Goal: Transaction & Acquisition: Purchase product/service

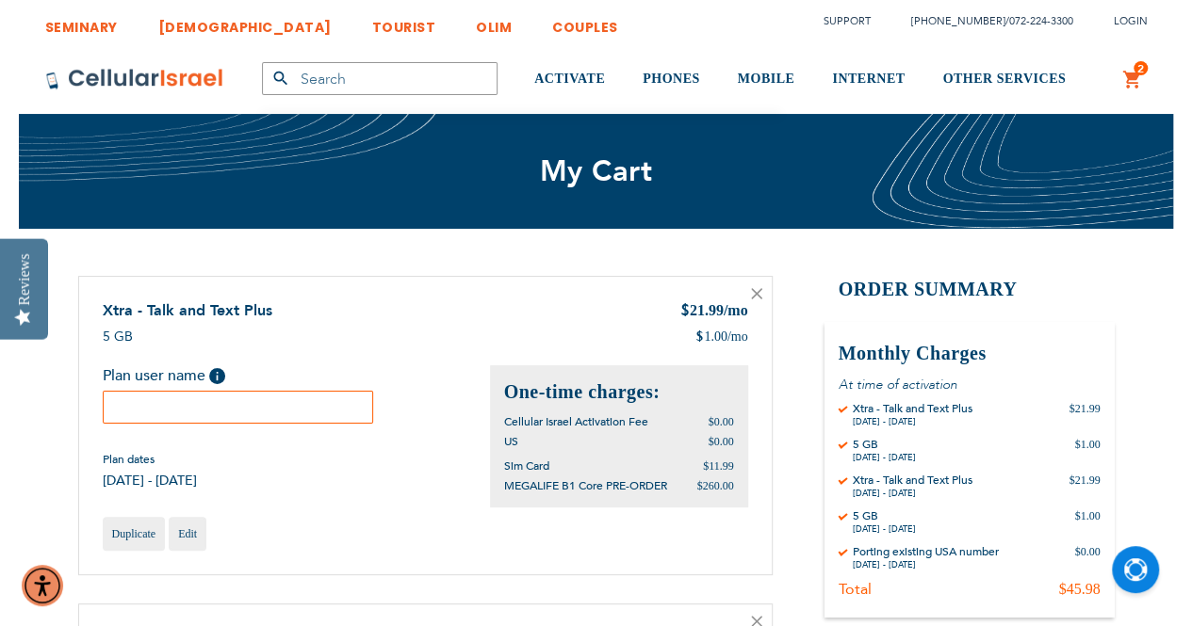
type input "[EMAIL_ADDRESS][DOMAIN_NAME]"
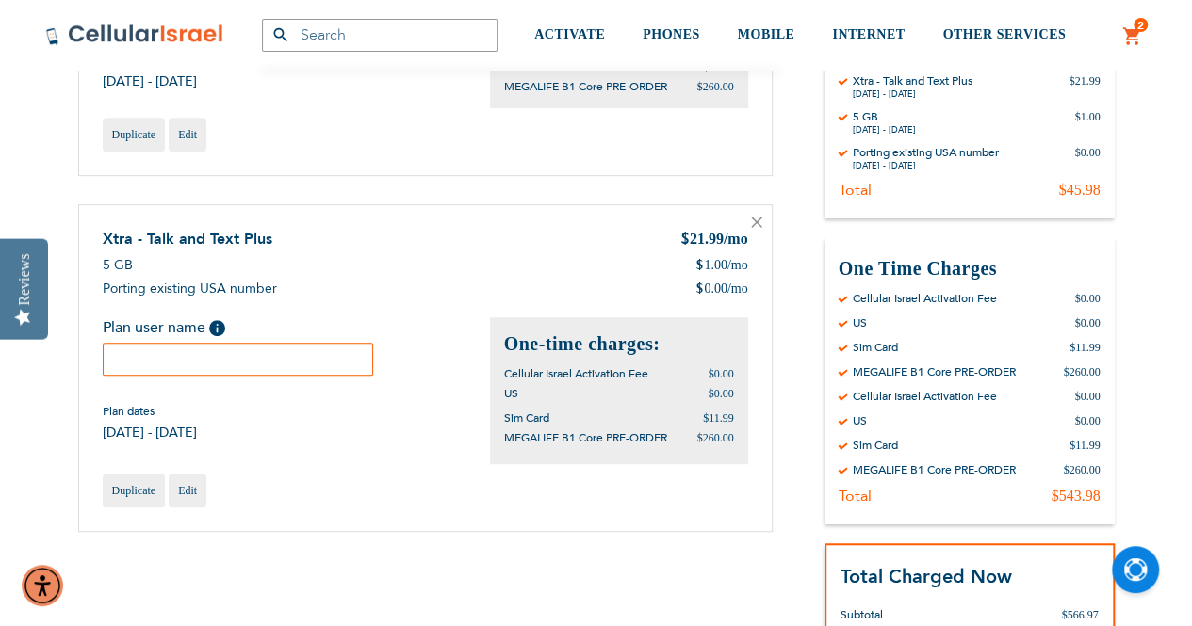
scroll to position [397, 0]
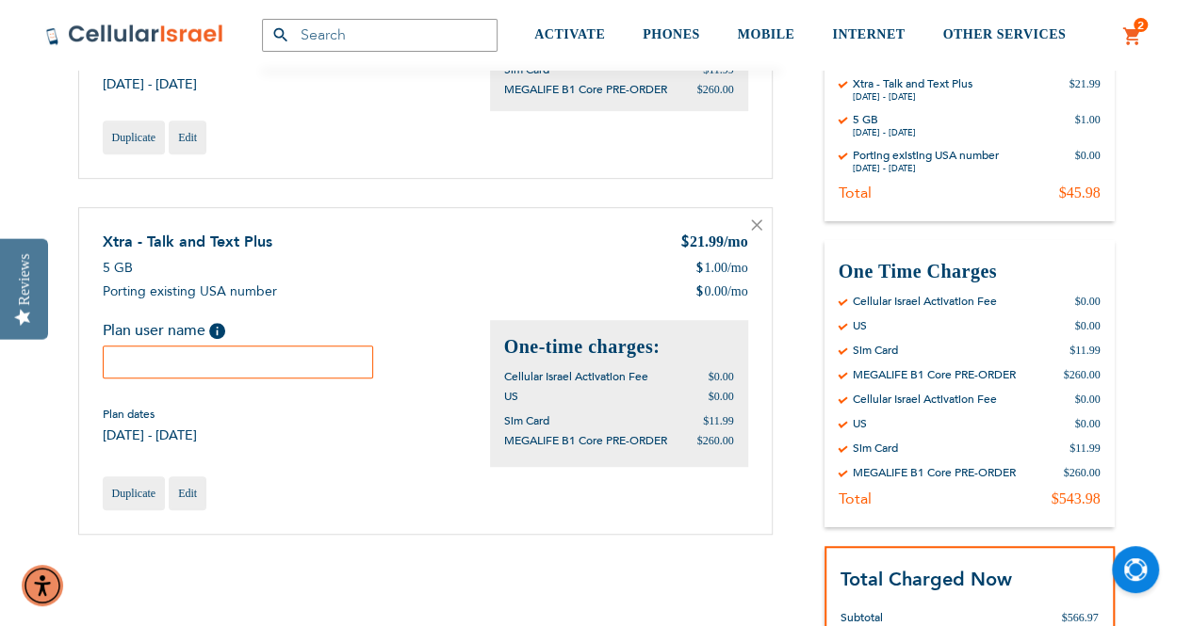
click at [755, 221] on icon at bounding box center [756, 224] width 11 height 11
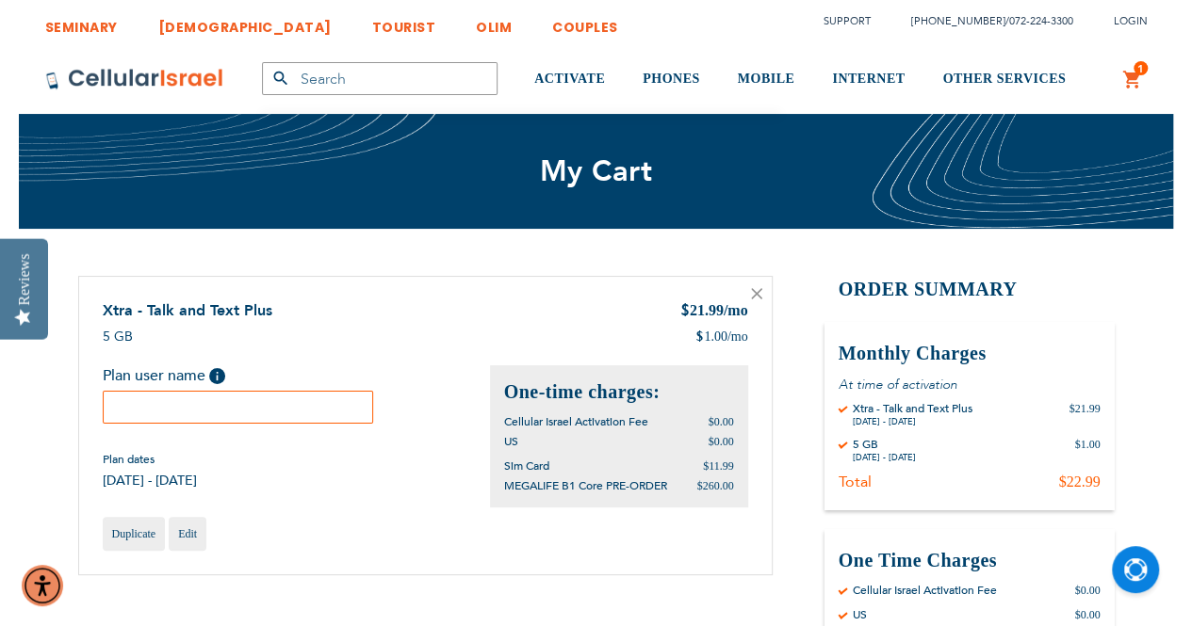
type input "[EMAIL_ADDRESS][DOMAIN_NAME]"
click at [751, 296] on icon at bounding box center [756, 293] width 11 height 11
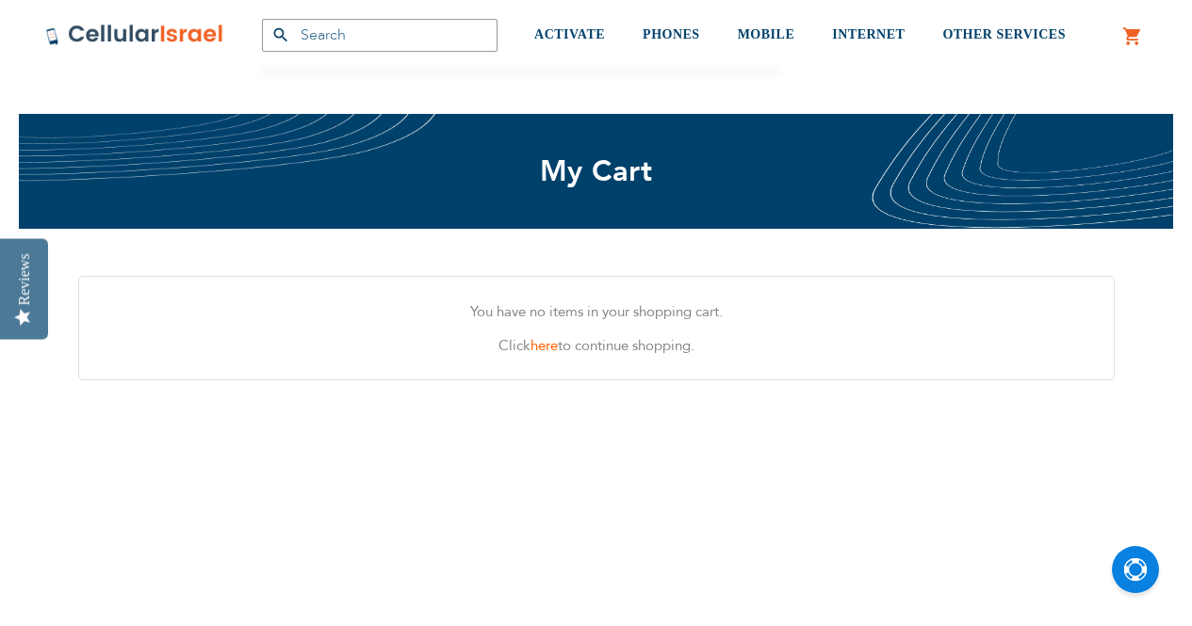
scroll to position [397, 0]
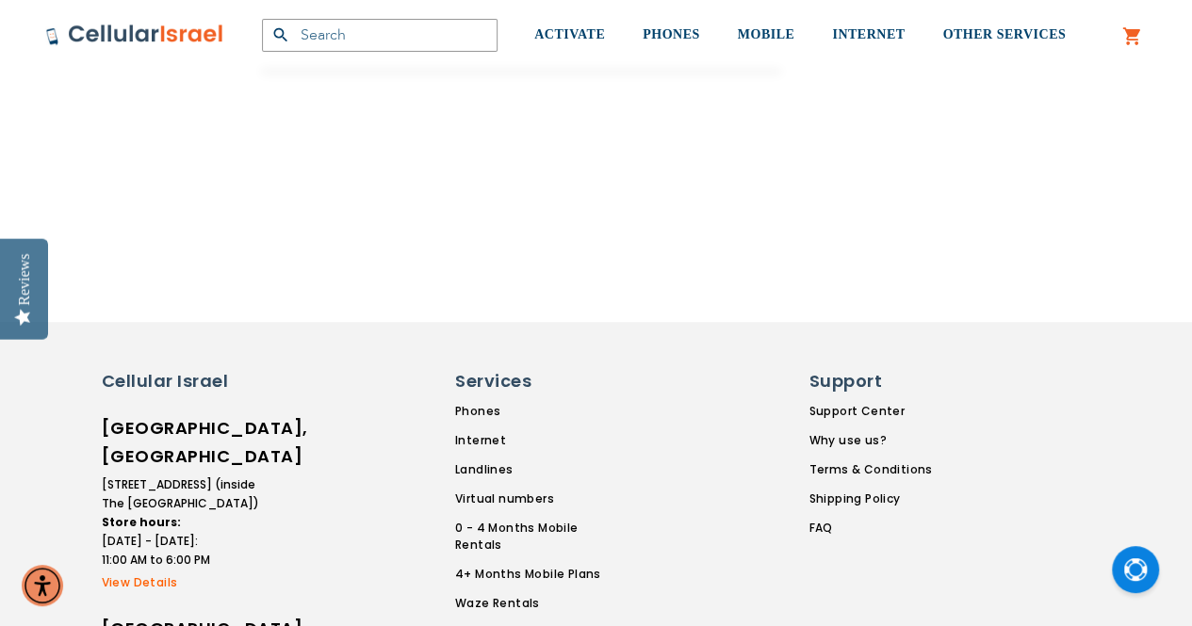
type input "[EMAIL_ADDRESS][DOMAIN_NAME]"
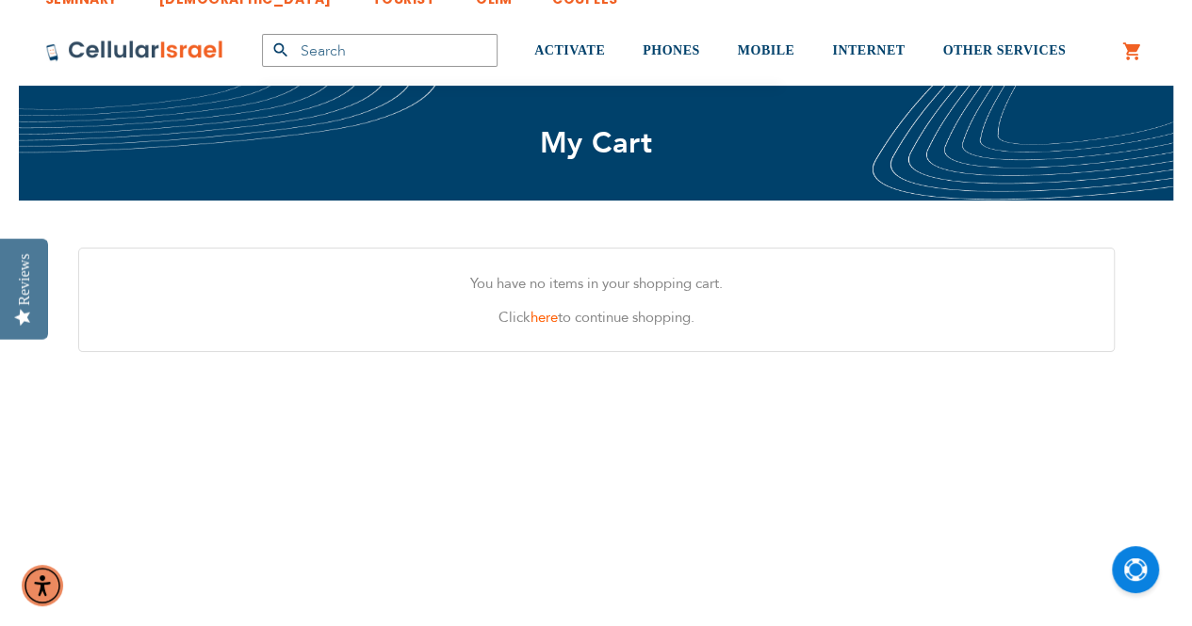
scroll to position [19, 0]
